Goal: Task Accomplishment & Management: Manage account settings

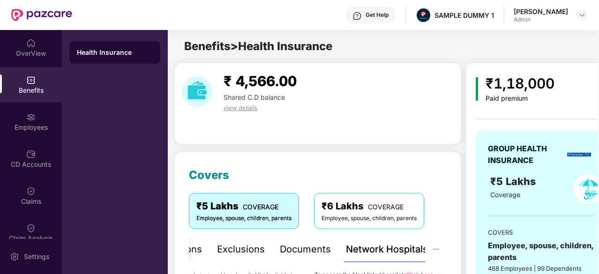
scroll to position [203, 0]
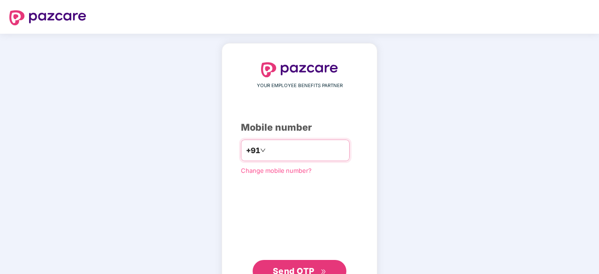
type input "**********"
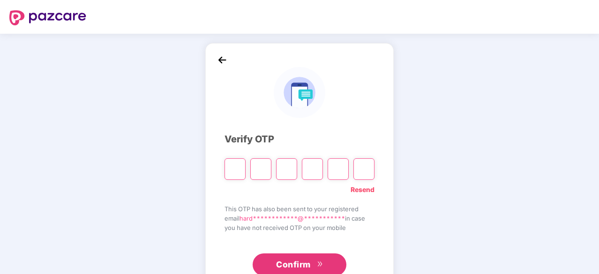
type input "*"
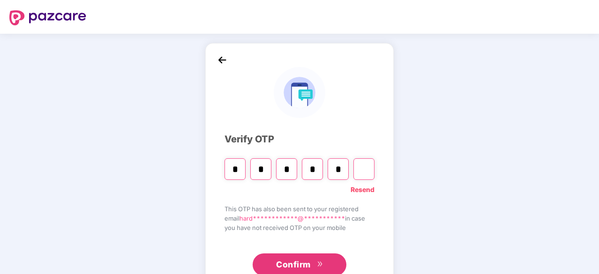
type input "*"
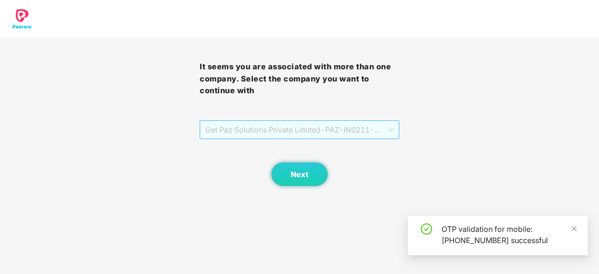
click at [302, 128] on span "Get Paz Solutions Private Limited - PAZ-IN0211 - EMPLOYEE" at bounding box center [299, 130] width 188 height 18
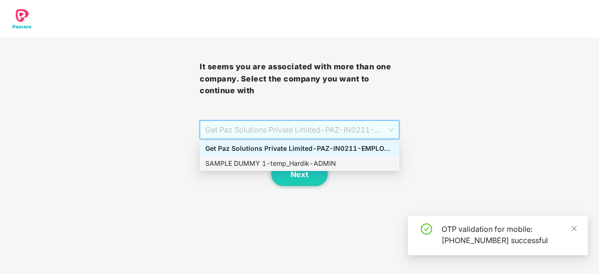
click at [293, 164] on div "SAMPLE DUMMY 1 - temp_Hardik - ADMIN" at bounding box center [299, 163] width 188 height 10
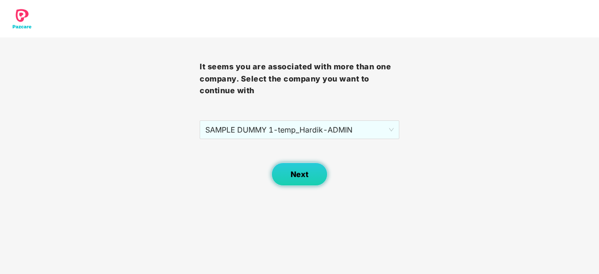
click at [296, 171] on span "Next" at bounding box center [299, 174] width 18 height 9
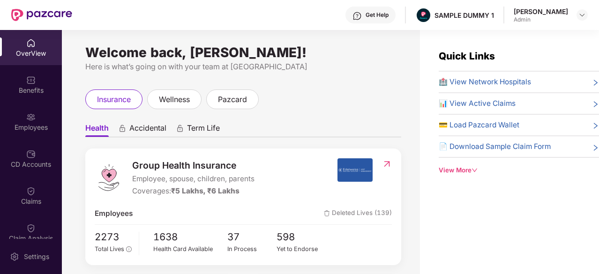
click at [524, 82] on span "🏥 View Network Hospitals" at bounding box center [484, 81] width 92 height 11
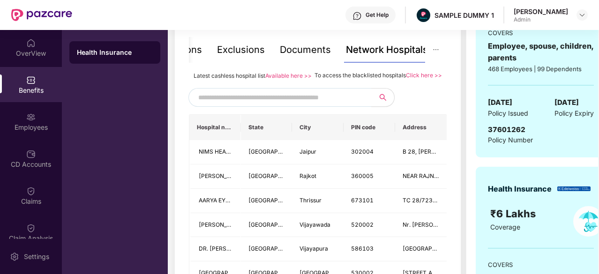
scroll to position [206, 0]
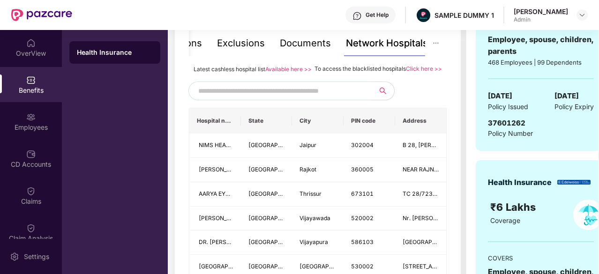
click at [245, 98] on input "text" at bounding box center [278, 91] width 160 height 14
type input "******"
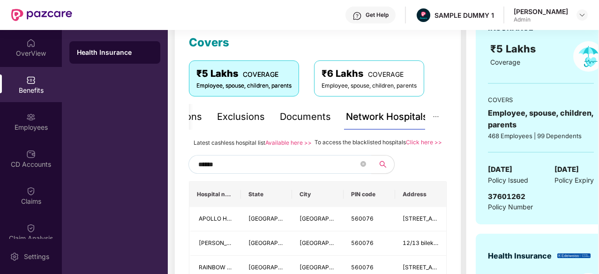
scroll to position [133, 0]
click at [214, 114] on div "Inclusions" at bounding box center [211, 117] width 45 height 15
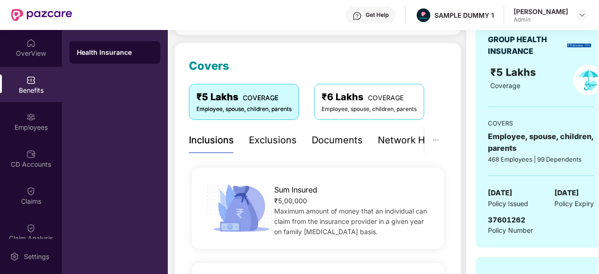
scroll to position [103, 0]
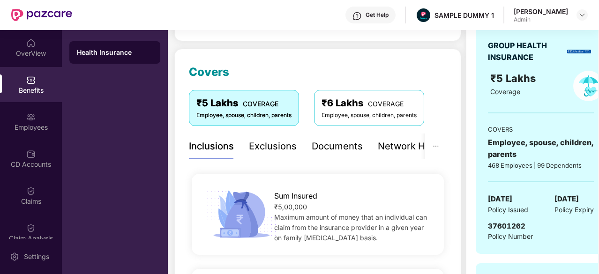
click at [277, 136] on div "Exclusions" at bounding box center [273, 147] width 48 height 26
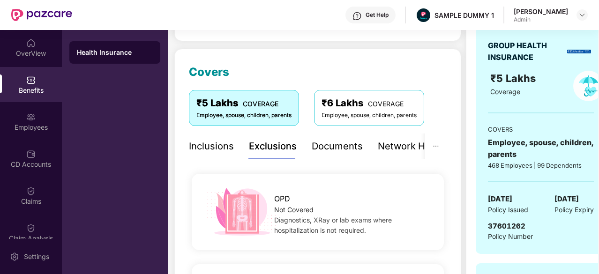
click at [348, 142] on div "Documents" at bounding box center [337, 146] width 51 height 15
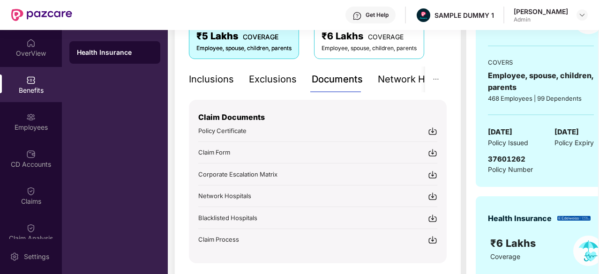
scroll to position [0, 0]
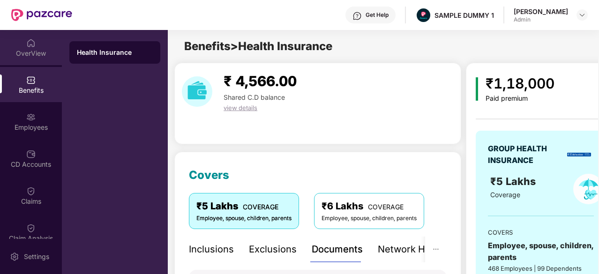
click at [17, 44] on div "OverView" at bounding box center [31, 47] width 62 height 35
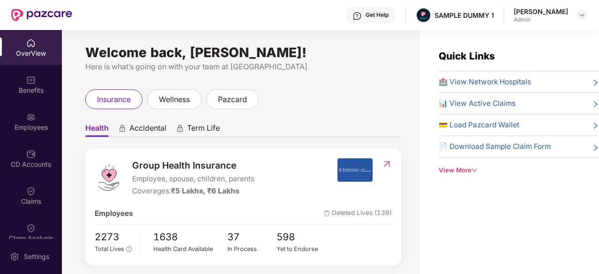
click at [32, 87] on div "Benefits" at bounding box center [31, 90] width 62 height 9
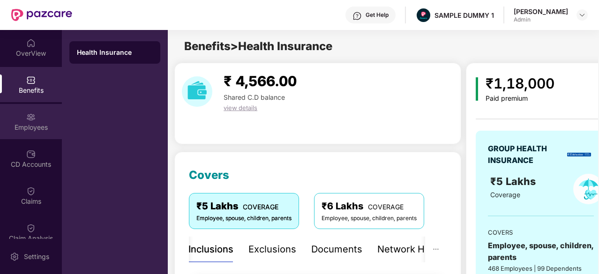
click at [22, 111] on div "Employees" at bounding box center [31, 121] width 62 height 35
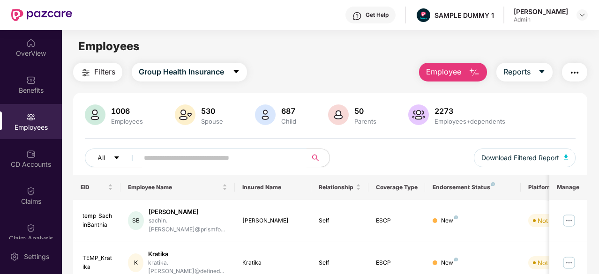
click at [460, 72] on span "Employee" at bounding box center [443, 72] width 35 height 12
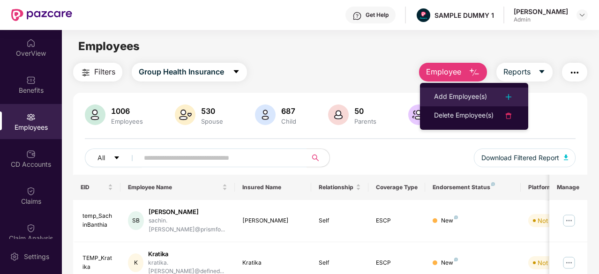
click at [457, 90] on li "Add Employee(s)" at bounding box center [474, 97] width 108 height 19
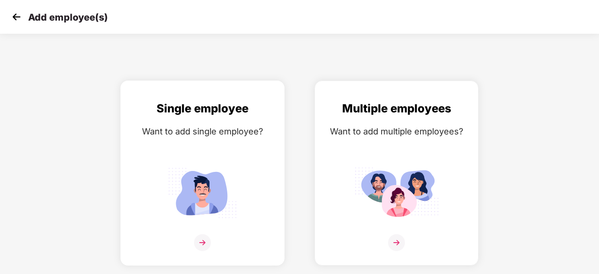
click at [174, 120] on div "Single employee Want to add single employee?" at bounding box center [202, 181] width 144 height 163
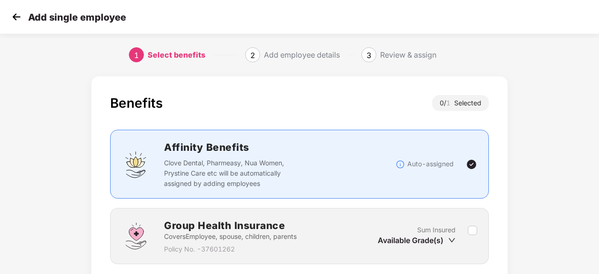
scroll to position [71, 0]
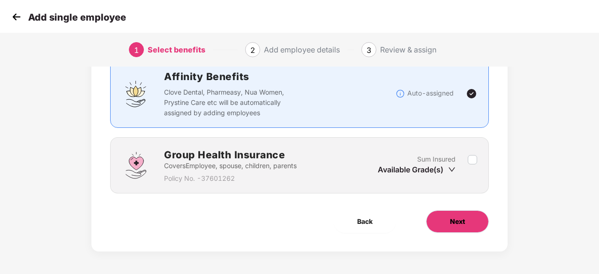
click at [445, 223] on button "Next" at bounding box center [457, 221] width 63 height 22
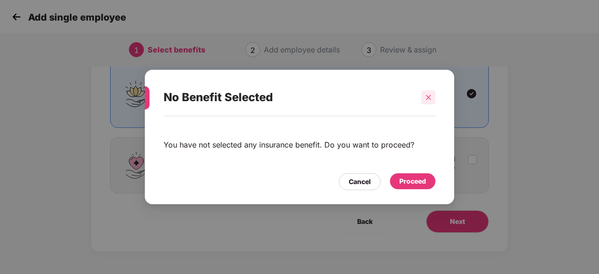
click at [429, 97] on icon "close" at bounding box center [428, 97] width 5 height 5
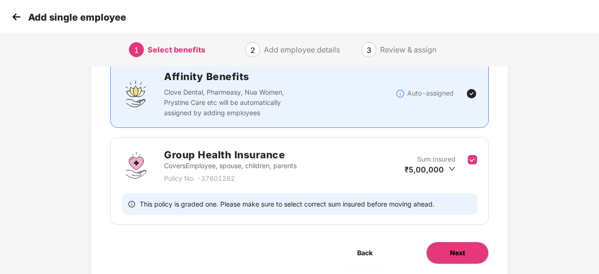
click at [459, 258] on button "Next" at bounding box center [457, 253] width 63 height 22
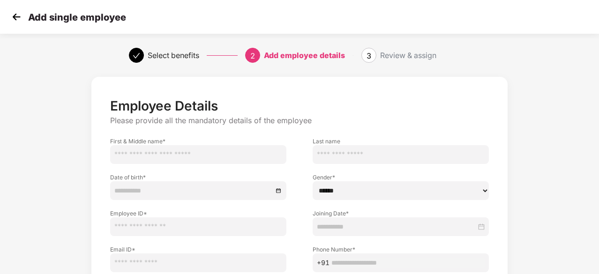
scroll to position [101, 0]
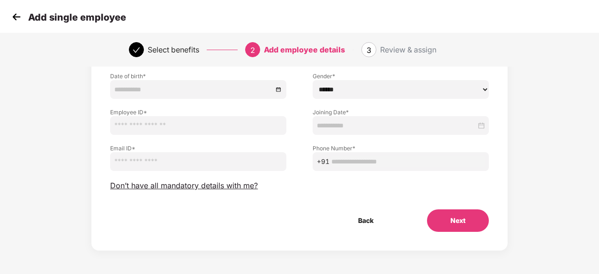
click at [13, 19] on img at bounding box center [16, 17] width 14 height 14
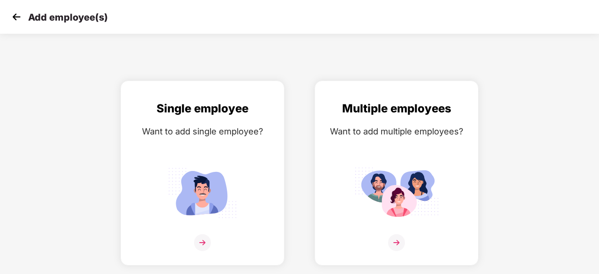
click at [13, 19] on img at bounding box center [16, 17] width 14 height 14
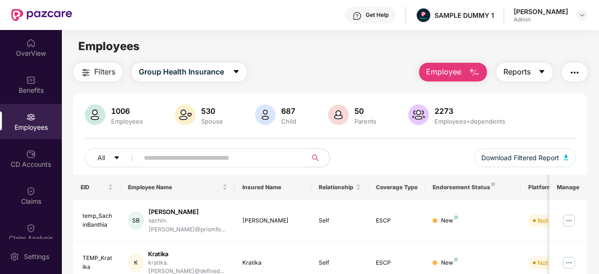
click at [540, 70] on icon "caret-down" at bounding box center [541, 71] width 7 height 7
click at [354, 66] on div "Filters Group Health Insurance Employee Reports" at bounding box center [330, 72] width 514 height 19
click at [22, 152] on div "CD Accounts" at bounding box center [31, 158] width 62 height 35
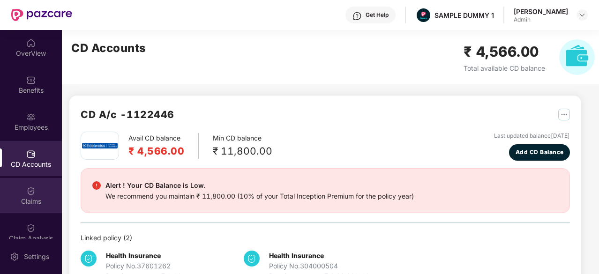
click at [15, 198] on div "Claims" at bounding box center [31, 201] width 62 height 9
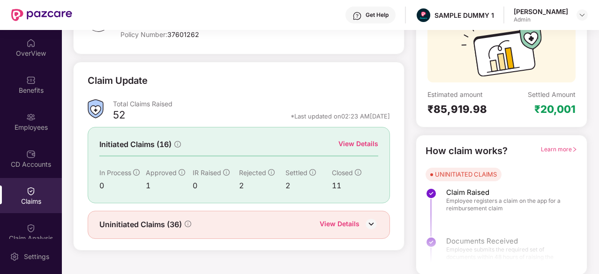
scroll to position [92, 0]
click at [366, 222] on img at bounding box center [371, 224] width 14 height 14
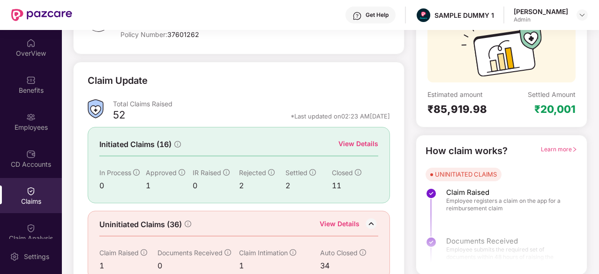
scroll to position [107, 0]
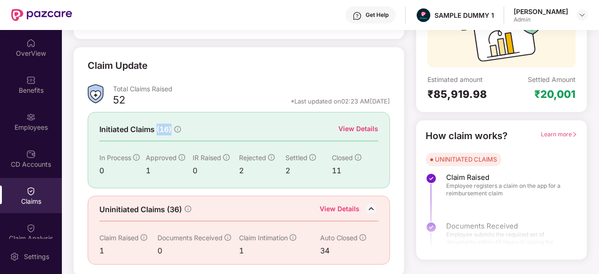
drag, startPoint x: 158, startPoint y: 126, endPoint x: 171, endPoint y: 128, distance: 13.4
click at [171, 128] on span "Initiated Claims (16)" at bounding box center [135, 130] width 72 height 12
drag, startPoint x: 231, startPoint y: 169, endPoint x: 248, endPoint y: 171, distance: 16.5
click at [248, 171] on div "In Process 0 Approved 1 IR Raised 0 Rejected 2 Settled 2 Closed 11" at bounding box center [238, 165] width 279 height 24
drag, startPoint x: 285, startPoint y: 165, endPoint x: 307, endPoint y: 168, distance: 22.6
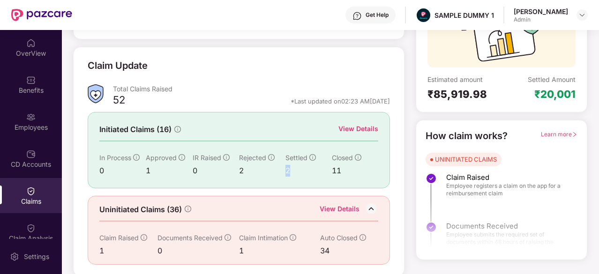
click at [307, 168] on div "2" at bounding box center [308, 171] width 46 height 12
drag, startPoint x: 333, startPoint y: 165, endPoint x: 360, endPoint y: 168, distance: 27.3
click at [360, 168] on div "11" at bounding box center [355, 171] width 46 height 12
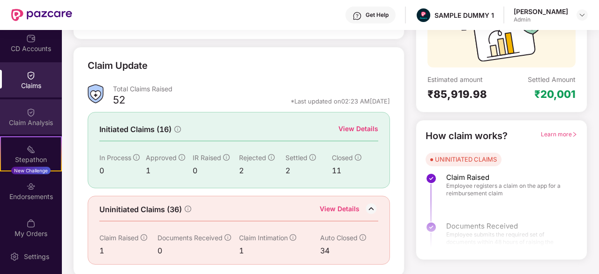
click at [21, 107] on div "Claim Analysis" at bounding box center [31, 116] width 62 height 35
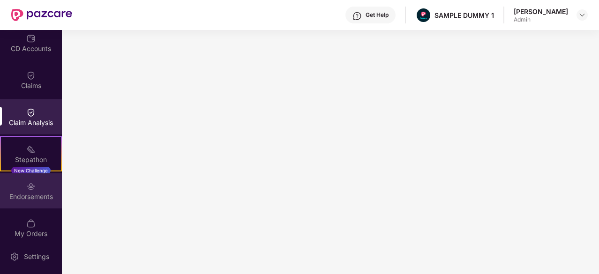
click at [38, 183] on div "Endorsements" at bounding box center [31, 190] width 62 height 35
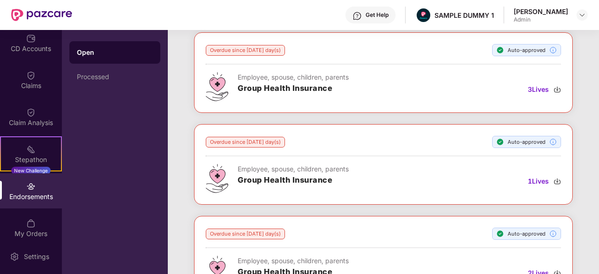
scroll to position [141, 0]
click at [45, 223] on div "My Orders" at bounding box center [31, 227] width 62 height 35
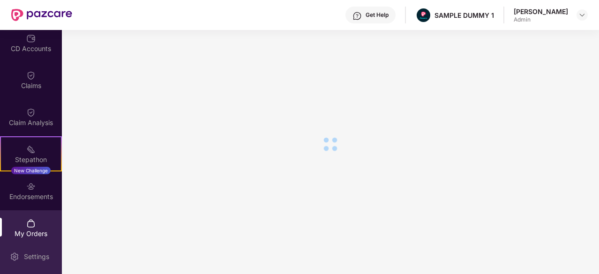
click at [37, 252] on div "Settings" at bounding box center [36, 256] width 31 height 9
